Goal: Check status: Check status

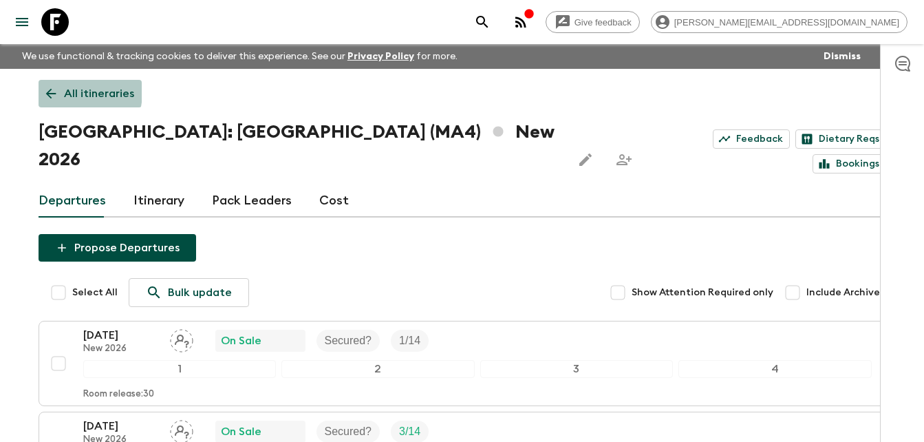
click at [47, 91] on icon at bounding box center [50, 93] width 15 height 15
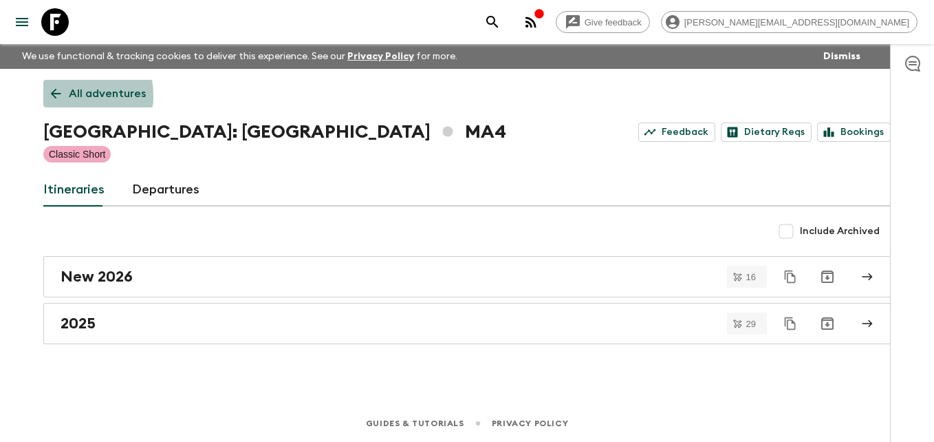
click at [56, 96] on icon at bounding box center [55, 93] width 15 height 15
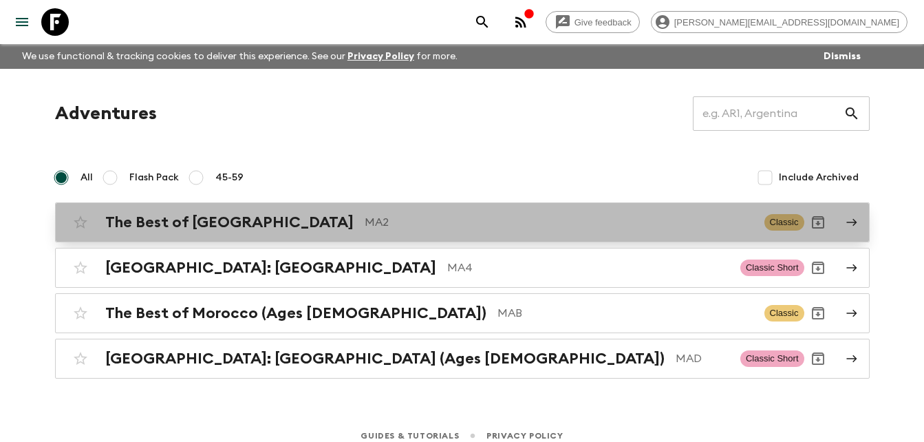
click at [173, 223] on h2 "The Best of [GEOGRAPHIC_DATA]" at bounding box center [229, 222] width 248 height 18
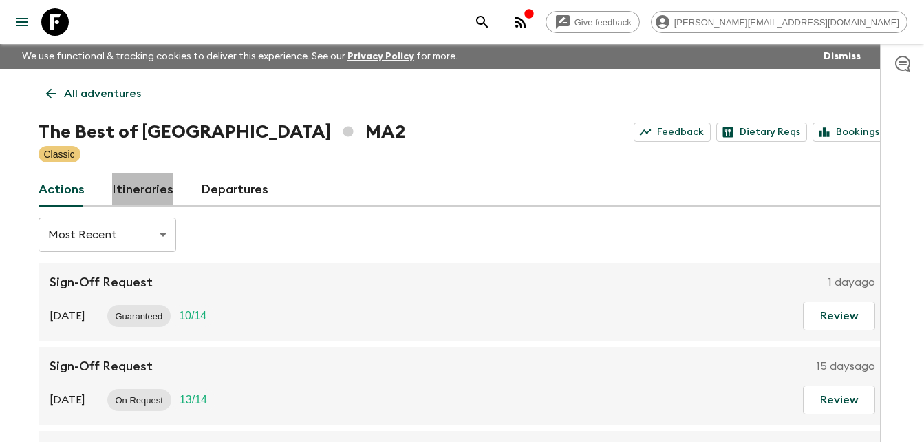
click at [154, 188] on link "Itineraries" at bounding box center [142, 189] width 61 height 33
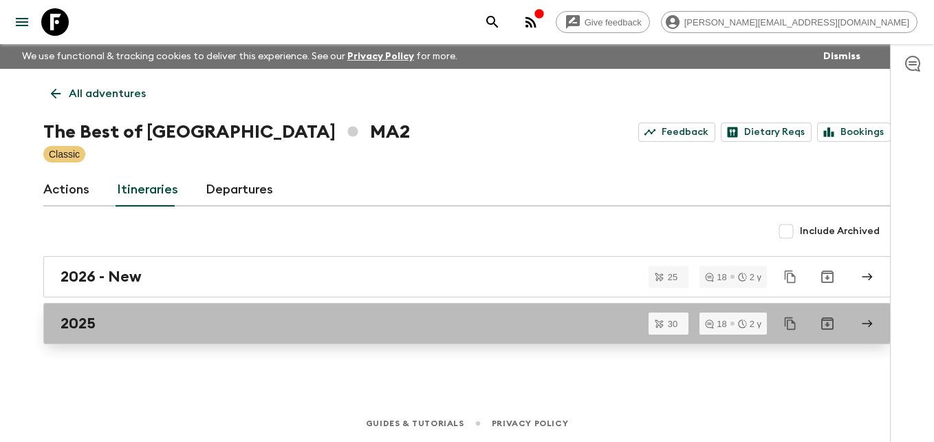
click at [109, 326] on div "2025" at bounding box center [454, 323] width 787 height 18
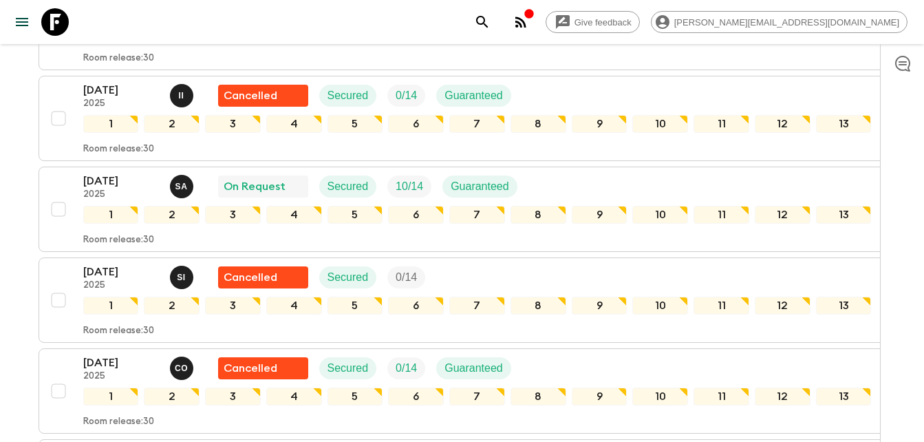
scroll to position [1221, 0]
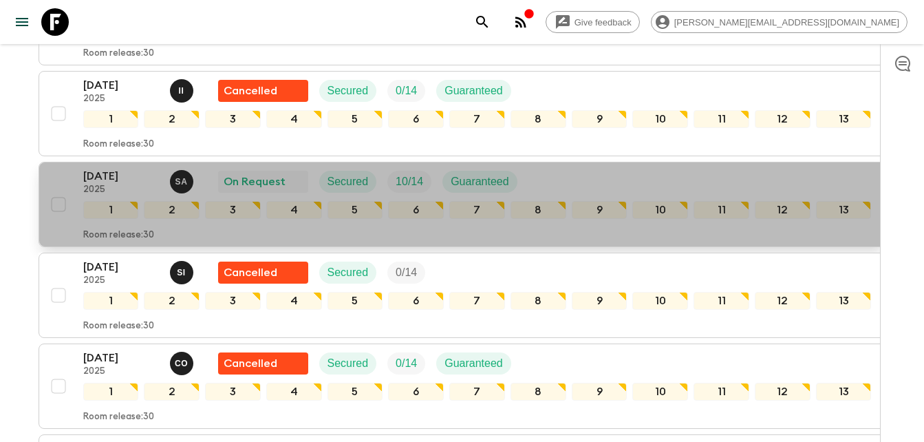
click at [96, 173] on p "[DATE]" at bounding box center [121, 176] width 76 height 17
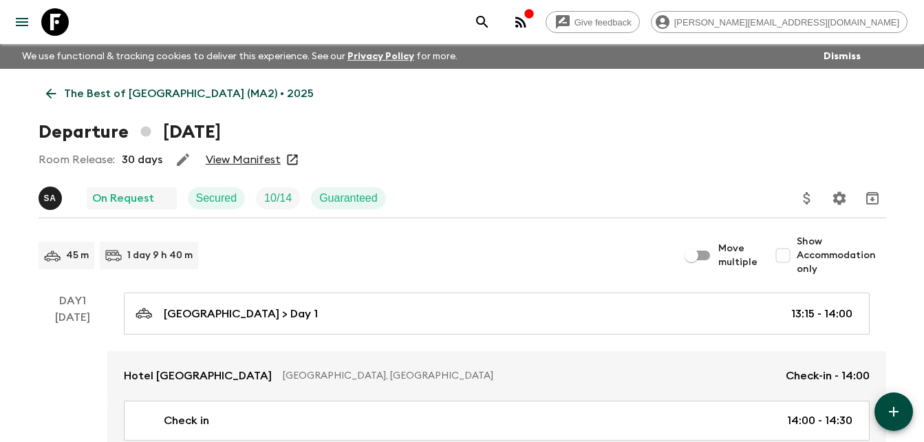
click at [257, 160] on link "View Manifest" at bounding box center [243, 160] width 75 height 14
